Goal: Task Accomplishment & Management: Manage account settings

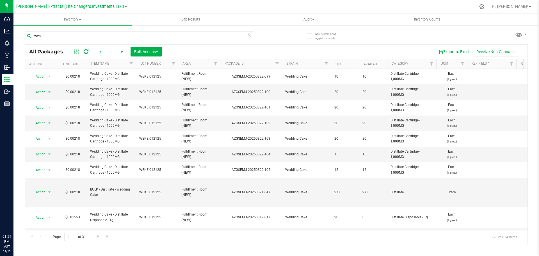
click at [231, 52] on div "Export to Excel Receive Non-Cannabis" at bounding box center [344, 52] width 357 height 10
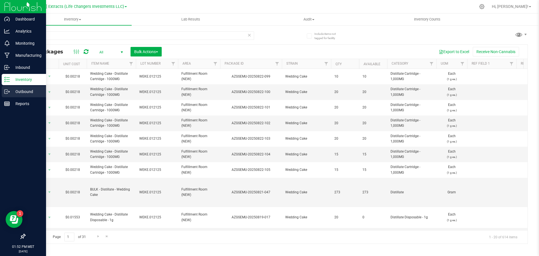
click at [26, 90] on p "Outbound" at bounding box center [27, 91] width 34 height 7
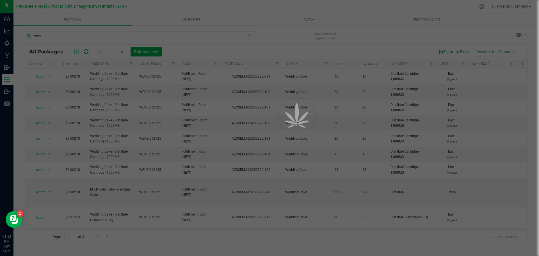
click at [256, 49] on div at bounding box center [269, 128] width 539 height 256
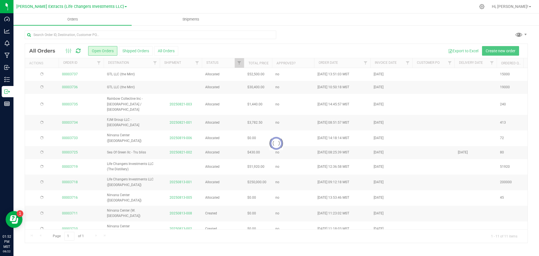
click at [257, 49] on div at bounding box center [276, 143] width 502 height 199
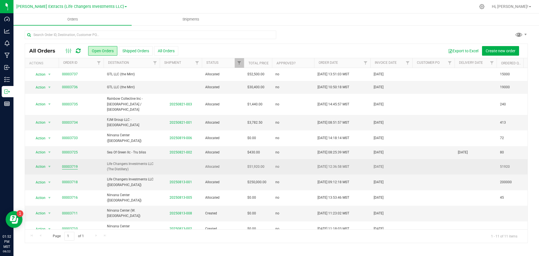
click at [71, 164] on link "00003719" at bounding box center [70, 166] width 16 height 5
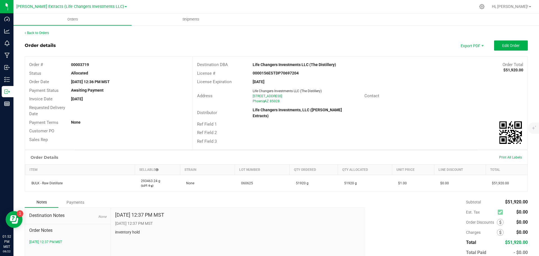
click at [126, 80] on div "[DATE] 12:36 PM MST" at bounding box center [129, 82] width 125 height 6
click at [309, 72] on div "0000156ESTDP70697204" at bounding box center [303, 73] width 111 height 6
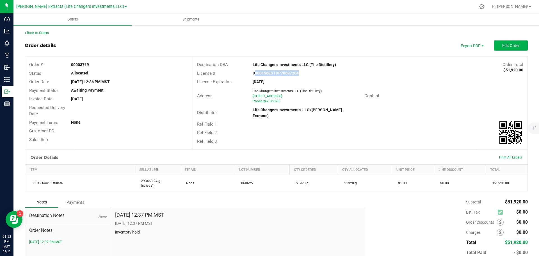
click at [309, 72] on div "0000156ESTDP70697204" at bounding box center [303, 73] width 111 height 6
click at [512, 43] on span "Edit Order" at bounding box center [510, 45] width 17 height 4
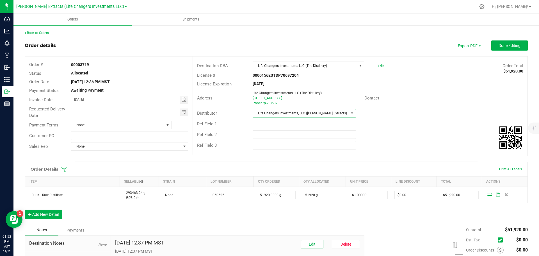
click at [276, 113] on span "Life Changers Investments, LLC ([PERSON_NAME] Extracts)" at bounding box center [300, 113] width 95 height 8
type input "mi"
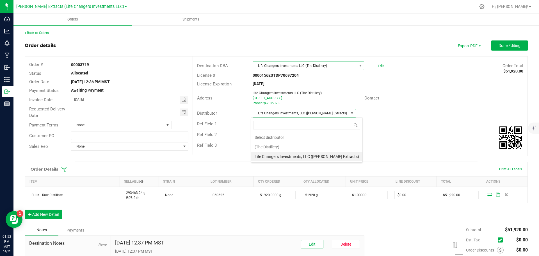
click at [303, 66] on span "Life Changers Investments LLC (The Distillery)" at bounding box center [305, 66] width 104 height 8
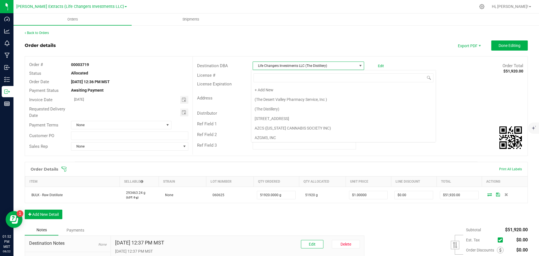
scroll to position [917, 0]
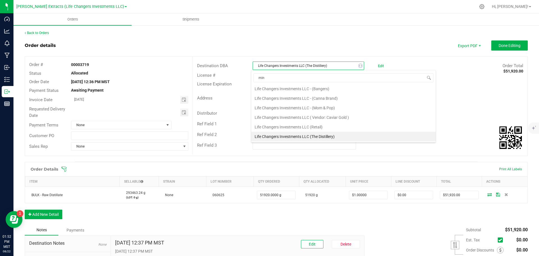
type input "mint"
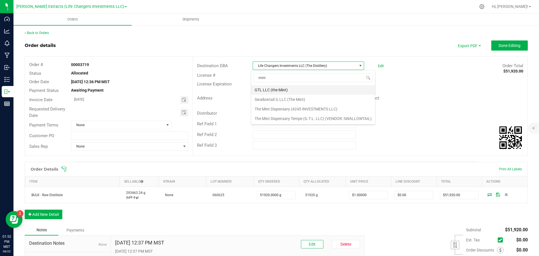
click at [268, 89] on li "GTL LLC (the Mint)" at bounding box center [313, 90] width 124 height 10
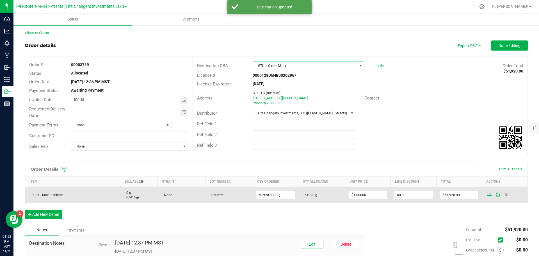
click at [487, 192] on icon at bounding box center [489, 193] width 4 height 3
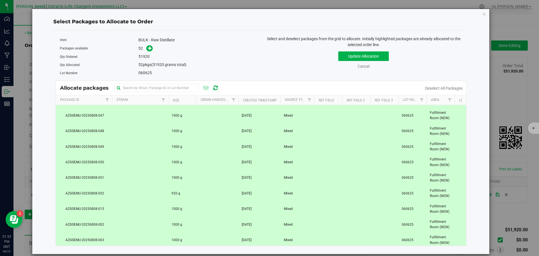
scroll to position [309, 0]
click at [98, 191] on span "AZGSEMU-20250808-052" at bounding box center [83, 192] width 49 height 5
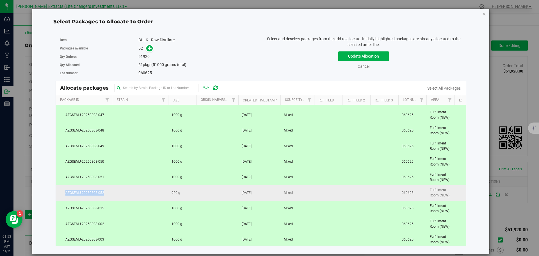
drag, startPoint x: 104, startPoint y: 191, endPoint x: 59, endPoint y: 192, distance: 45.5
click at [59, 192] on span "AZGSEMU-20250808-052" at bounding box center [83, 192] width 49 height 5
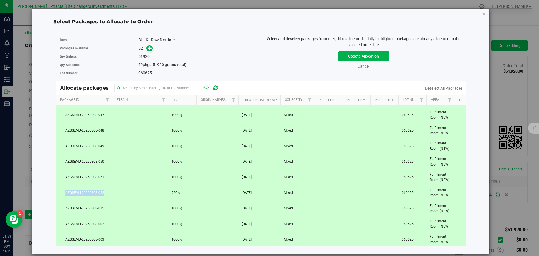
copy span "AZGSEMU-20250808-052"
click at [131, 193] on td at bounding box center [140, 192] width 56 height 15
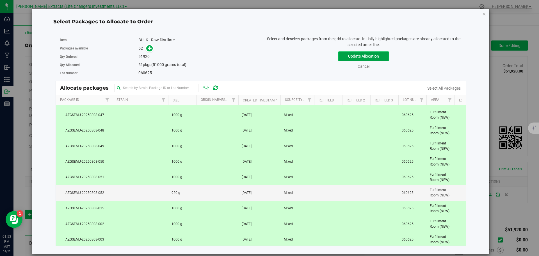
click at [361, 56] on button "Update Allocation" at bounding box center [363, 56] width 51 height 10
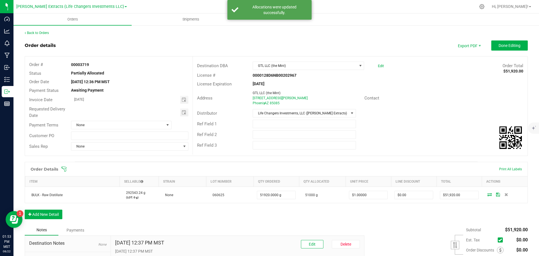
click at [410, 121] on div "Ref Field 1" at bounding box center [360, 123] width 334 height 11
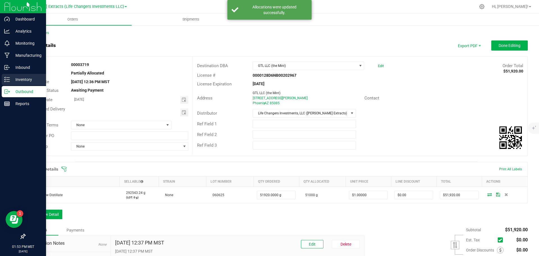
click at [8, 77] on line at bounding box center [7, 77] width 3 height 0
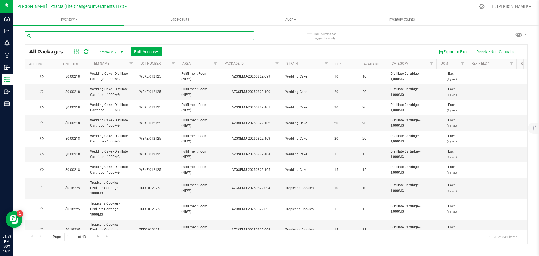
drag, startPoint x: 82, startPoint y: 43, endPoint x: 120, endPoint y: 36, distance: 38.9
click at [120, 36] on input "text" at bounding box center [139, 35] width 229 height 8
paste input "AZGSEMU-20250808-052"
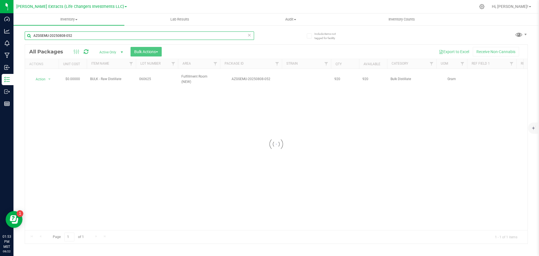
type input "AZGSEMU-20250808-052"
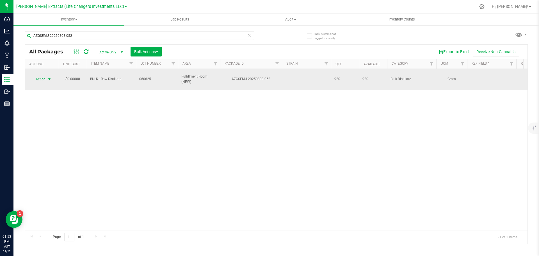
drag, startPoint x: 47, startPoint y: 74, endPoint x: 49, endPoint y: 77, distance: 3.8
click at [47, 77] on span "select" at bounding box center [49, 79] width 4 height 4
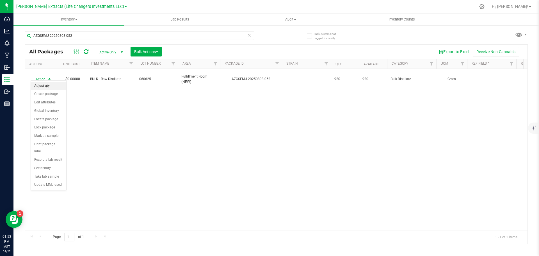
click at [50, 83] on li "Adjust qty" at bounding box center [48, 86] width 35 height 8
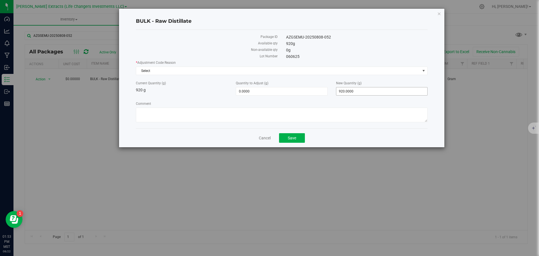
click at [354, 91] on span "920.0000 920" at bounding box center [381, 91] width 91 height 8
click at [354, 91] on input "920" at bounding box center [381, 91] width 91 height 8
type input "1000"
type input "80.0000"
type input "1,000.0000"
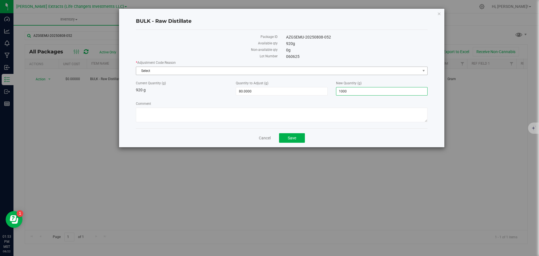
click at [221, 70] on span "Select" at bounding box center [278, 71] width 284 height 8
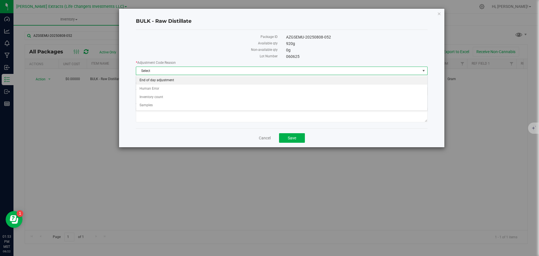
click at [162, 82] on li "End of day adjustment" at bounding box center [281, 80] width 291 height 8
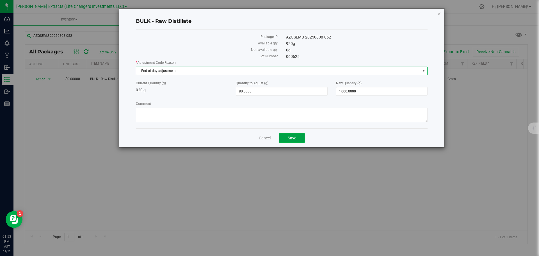
click at [282, 139] on button "Save" at bounding box center [292, 138] width 26 height 10
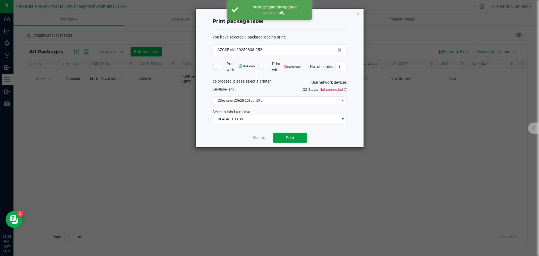
click at [300, 138] on button "Print" at bounding box center [290, 137] width 34 height 10
click at [258, 138] on link "Dismiss" at bounding box center [259, 137] width 12 height 5
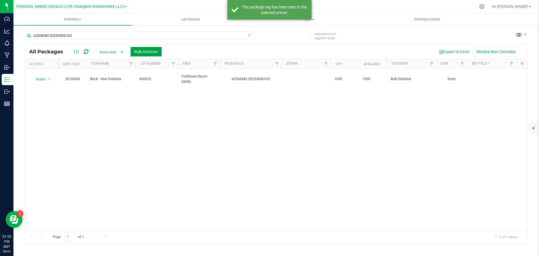
click at [158, 50] on span "Bulk Actions" at bounding box center [146, 51] width 24 height 4
click at [157, 74] on span "Add to outbound order" at bounding box center [153, 74] width 38 height 4
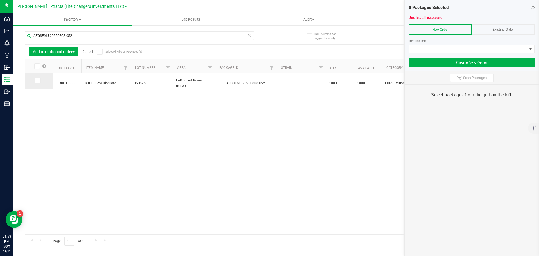
click at [36, 81] on icon at bounding box center [38, 81] width 4 height 0
click at [0, 0] on input "checkbox" at bounding box center [0, 0] width 0 height 0
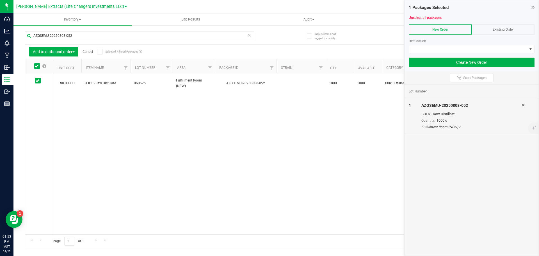
click at [509, 27] on span "Existing Order" at bounding box center [502, 29] width 21 height 4
click at [488, 47] on span "NO DATA FOUND" at bounding box center [468, 49] width 118 height 8
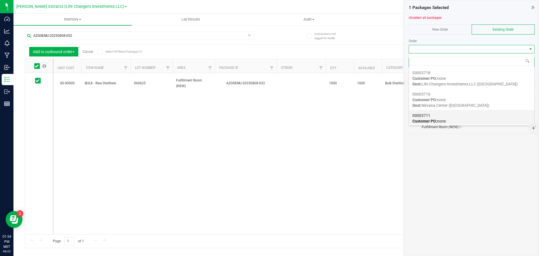
scroll to position [122, 0]
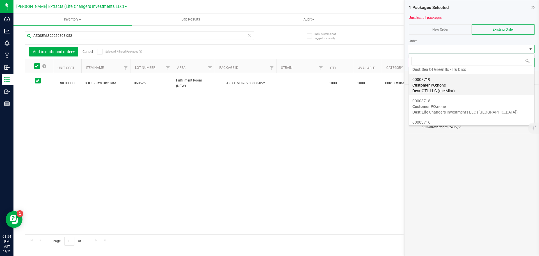
click at [485, 88] on div "00003719 Customer PO: none Dest: GTL LLC (the Mint)" at bounding box center [471, 84] width 118 height 21
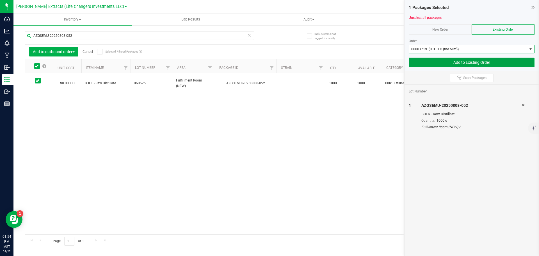
click at [498, 61] on button "Add to Existing Order" at bounding box center [471, 63] width 126 height 10
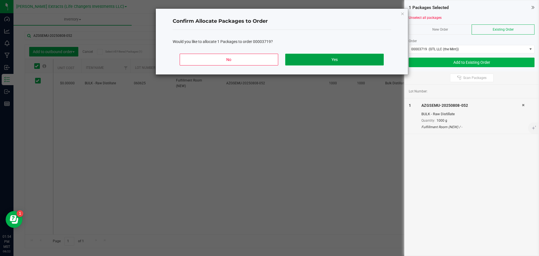
click at [337, 54] on button "Yes" at bounding box center [334, 60] width 98 height 12
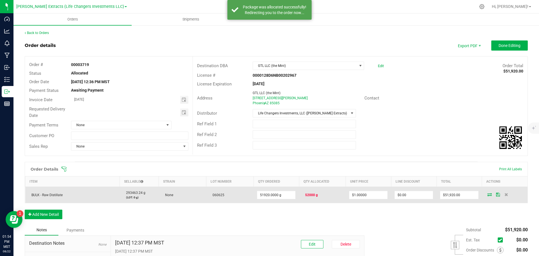
click at [308, 194] on span "52000 g" at bounding box center [309, 195] width 15 height 4
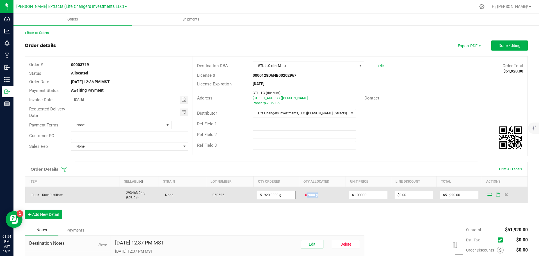
copy span "52000"
click at [265, 194] on input "51920" at bounding box center [276, 195] width 38 height 8
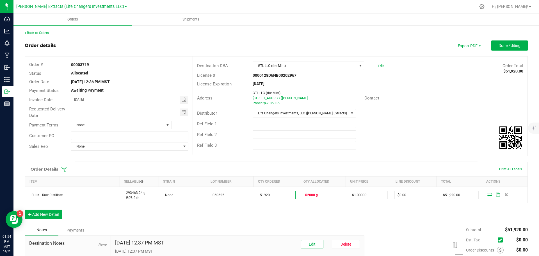
paste input "200"
type input "52000.0000 g"
type input "$52,000.00"
click at [420, 144] on div "Ref Field 3" at bounding box center [360, 145] width 334 height 11
click at [500, 44] on span "Done Editing" at bounding box center [509, 45] width 22 height 4
